Goal: Task Accomplishment & Management: Use online tool/utility

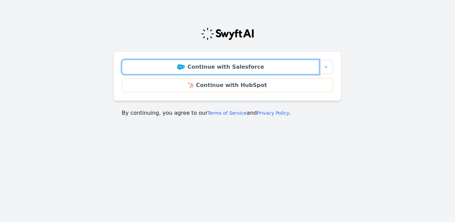
click at [221, 65] on link "Continue with Salesforce" at bounding box center [220, 67] width 197 height 14
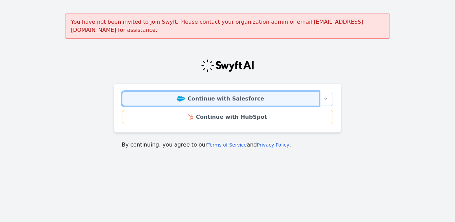
click at [219, 92] on link "Continue with Salesforce" at bounding box center [220, 99] width 197 height 14
click at [204, 92] on link "Continue with Salesforce" at bounding box center [220, 99] width 197 height 14
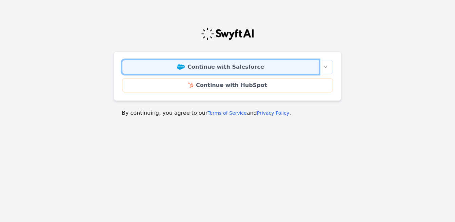
click at [219, 67] on link "Continue with Salesforce" at bounding box center [220, 67] width 197 height 14
click at [214, 67] on link "Continue with Salesforce" at bounding box center [220, 67] width 197 height 14
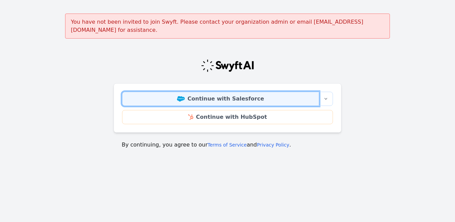
click at [206, 94] on link "Continue with Salesforce" at bounding box center [220, 99] width 197 height 14
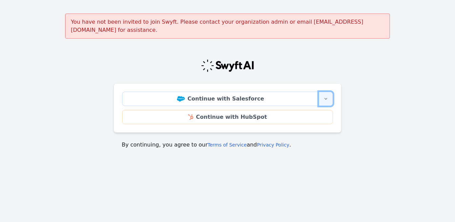
click at [323, 96] on icon "button" at bounding box center [325, 98] width 5 height 5
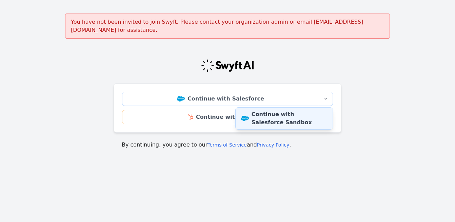
click at [308, 114] on link "Continue with Salesforce Sandbox" at bounding box center [284, 119] width 97 height 22
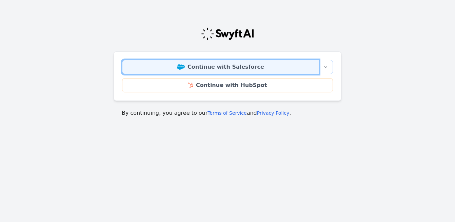
click at [207, 66] on link "Continue with Salesforce" at bounding box center [220, 67] width 197 height 14
click at [223, 67] on link "Continue with Salesforce" at bounding box center [220, 67] width 197 height 14
click at [212, 66] on link "Continue with Salesforce" at bounding box center [220, 67] width 197 height 14
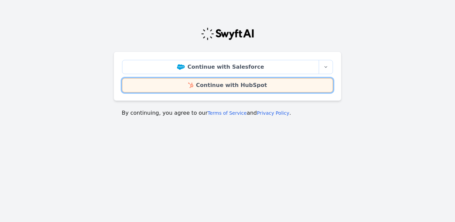
click at [235, 85] on link "Continue with HubSpot" at bounding box center [227, 85] width 211 height 14
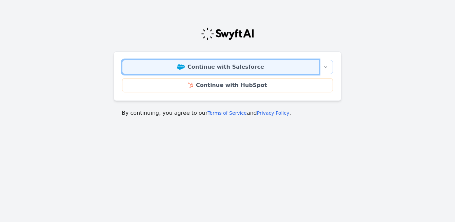
click at [205, 74] on link "Continue with Salesforce" at bounding box center [220, 67] width 197 height 14
click at [224, 69] on link "Continue with Salesforce" at bounding box center [220, 67] width 197 height 14
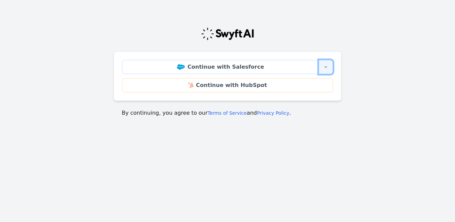
click at [322, 67] on button "More sign-in options" at bounding box center [326, 67] width 14 height 14
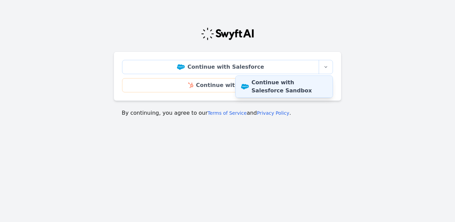
click at [315, 85] on link "Continue with Salesforce Sandbox" at bounding box center [284, 87] width 97 height 22
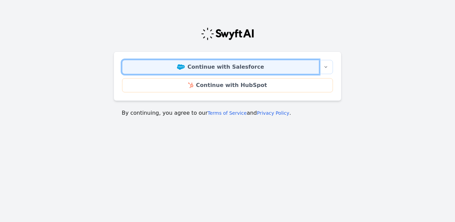
click at [220, 66] on link "Continue with Salesforce" at bounding box center [220, 67] width 197 height 14
